Goal: Navigation & Orientation: Go to known website

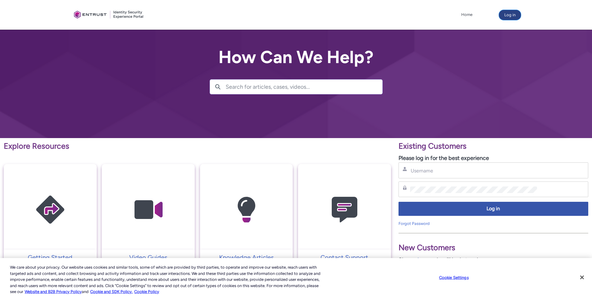
click at [514, 16] on button "Log in" at bounding box center [510, 15] width 22 height 10
